Goal: Information Seeking & Learning: Check status

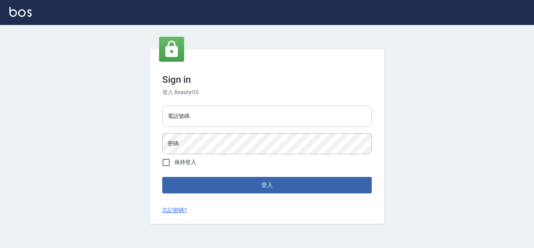
click at [237, 110] on input "電話號碼" at bounding box center [266, 116] width 209 height 21
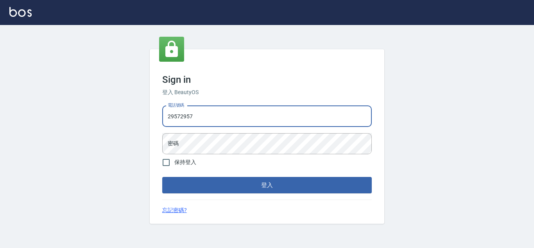
type input "29572957"
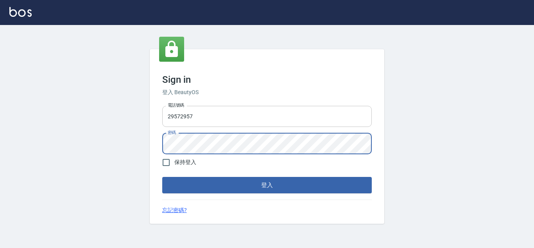
click at [162, 177] on button "登入" at bounding box center [266, 185] width 209 height 16
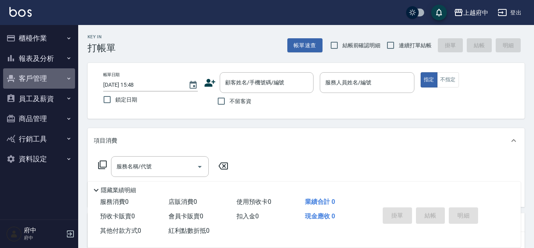
click at [36, 77] on button "客戶管理" at bounding box center [39, 78] width 72 height 20
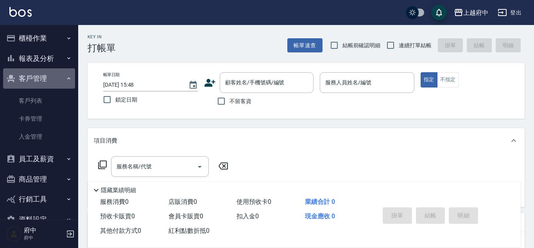
click at [36, 77] on button "客戶管理" at bounding box center [39, 78] width 72 height 20
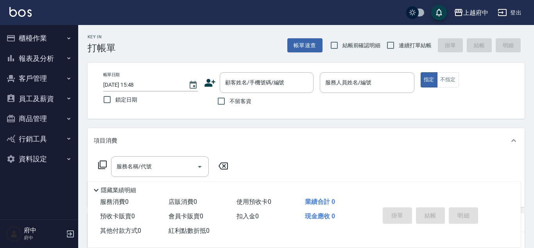
click at [37, 57] on button "報表及分析" at bounding box center [39, 58] width 72 height 20
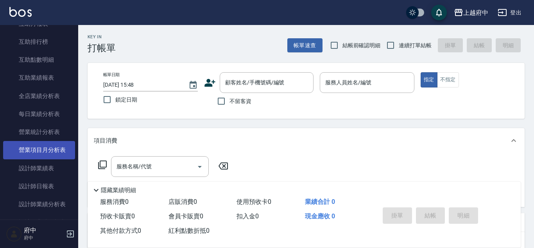
scroll to position [178, 0]
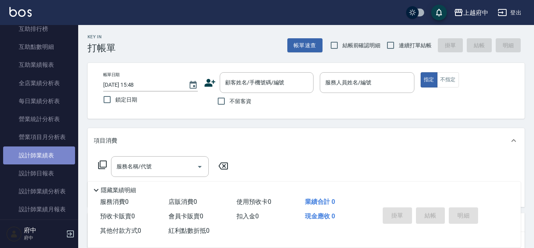
click at [41, 160] on link "設計師業績表" at bounding box center [39, 156] width 72 height 18
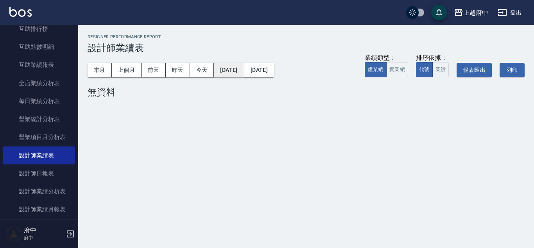
click at [228, 68] on button "[DATE]" at bounding box center [229, 70] width 30 height 14
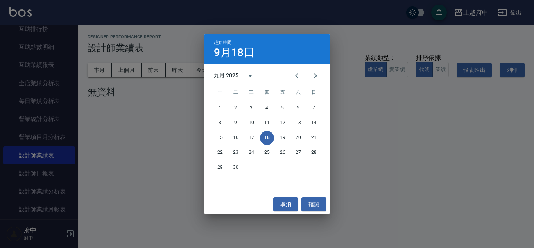
click at [236, 75] on div "九月 2025" at bounding box center [226, 76] width 25 height 8
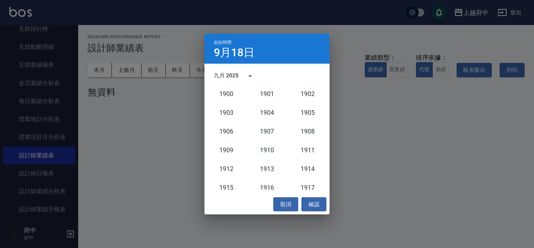
scroll to position [724, 0]
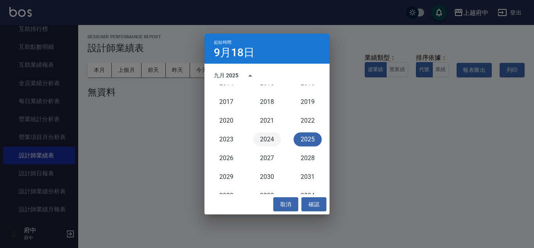
click at [267, 140] on button "2024" at bounding box center [267, 139] width 28 height 14
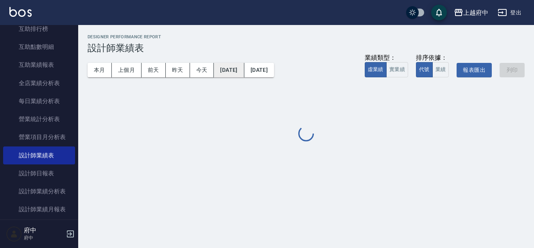
click at [244, 72] on button "[DATE]" at bounding box center [229, 70] width 30 height 14
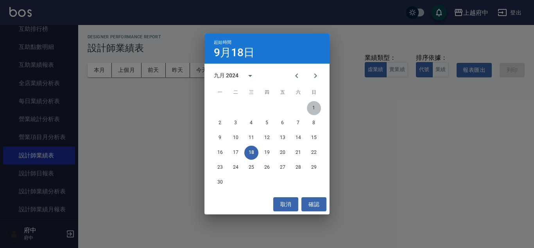
click at [314, 105] on button "1" at bounding box center [314, 108] width 14 height 14
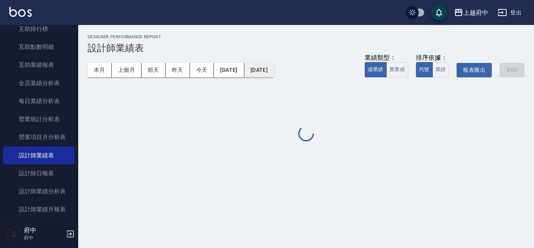
click at [274, 65] on button "[DATE]" at bounding box center [259, 70] width 30 height 14
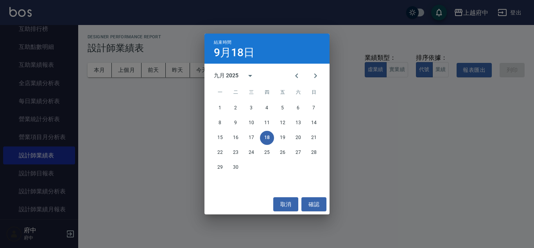
click at [235, 75] on div "九月 2025" at bounding box center [226, 76] width 25 height 8
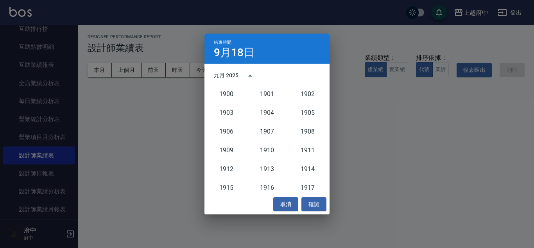
scroll to position [724, 0]
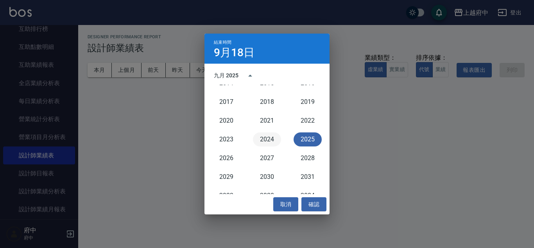
click at [267, 140] on button "2024" at bounding box center [267, 139] width 28 height 14
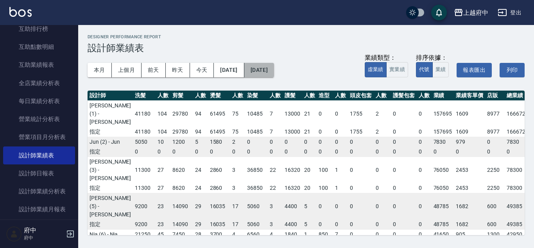
click at [274, 75] on button "[DATE]" at bounding box center [259, 70] width 30 height 14
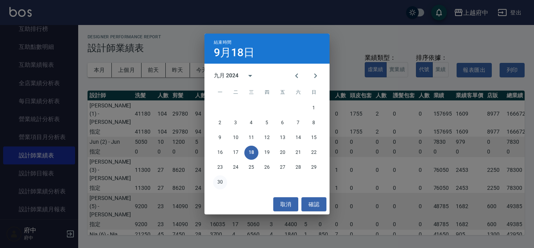
click at [220, 183] on button "30" at bounding box center [220, 182] width 14 height 14
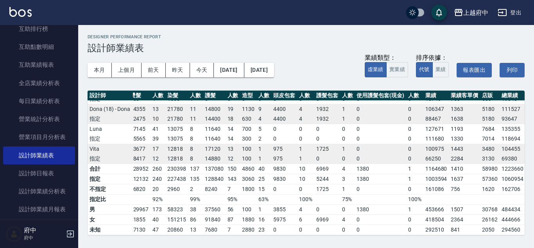
scroll to position [312, 113]
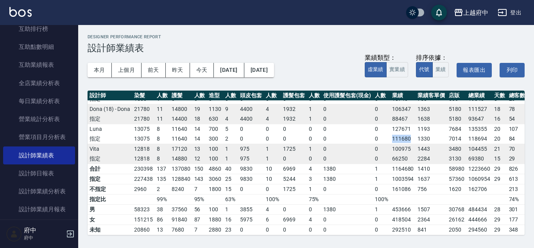
drag, startPoint x: 361, startPoint y: 158, endPoint x: 386, endPoint y: 160, distance: 24.3
click at [386, 144] on tr "指定 38500 88 22600 78 25565 39 13075 8 11640 14 300 2 0 0 0 0 0 0 111680 1330 70…" at bounding box center [264, 139] width 578 height 10
copy tr "111680"
drag, startPoint x: 365, startPoint y: 150, endPoint x: 386, endPoint y: 151, distance: 21.1
click at [390, 134] on td "127671" at bounding box center [403, 129] width 26 height 10
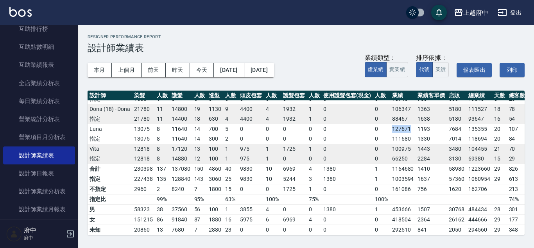
copy td "127671"
